Goal: Find specific page/section: Find specific page/section

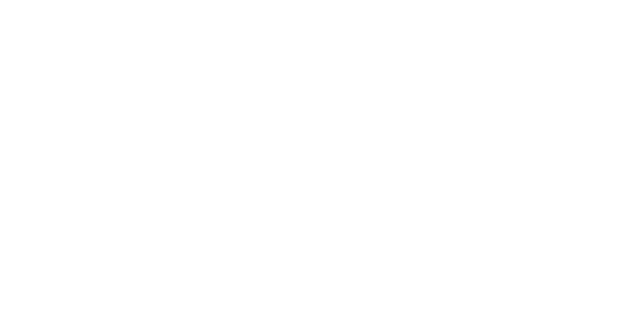
type input "d"
type input "asim"
